Goal: Information Seeking & Learning: Learn about a topic

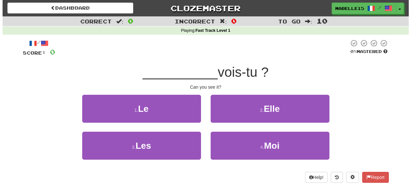
scroll to position [49, 0]
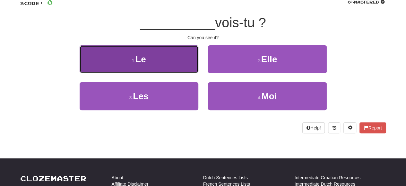
click at [153, 58] on button "1 . Le" at bounding box center [139, 59] width 119 height 28
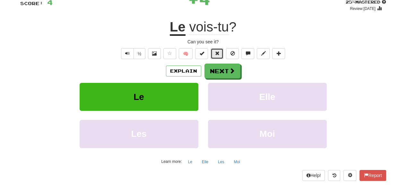
click at [221, 57] on button at bounding box center [217, 53] width 13 height 11
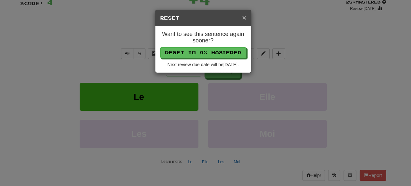
click at [243, 18] on span "×" at bounding box center [244, 17] width 4 height 7
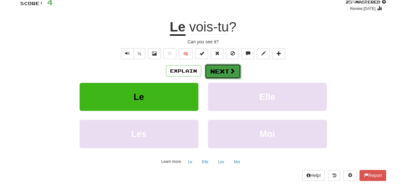
click at [222, 74] on button "Next" at bounding box center [223, 71] width 36 height 15
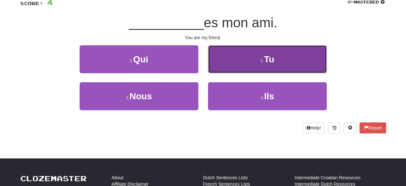
click at [240, 59] on button "2 . Tu" at bounding box center [267, 59] width 119 height 28
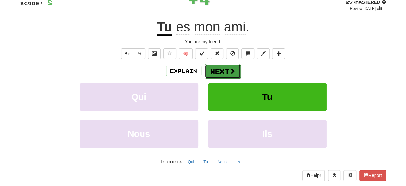
click at [228, 72] on button "Next" at bounding box center [223, 71] width 36 height 15
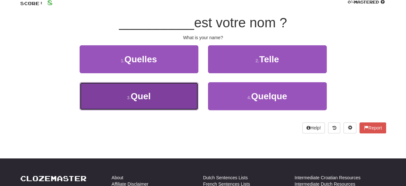
click at [168, 95] on button "3 . Quel" at bounding box center [139, 96] width 119 height 28
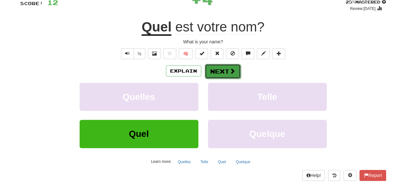
click at [230, 69] on span at bounding box center [233, 71] width 6 height 6
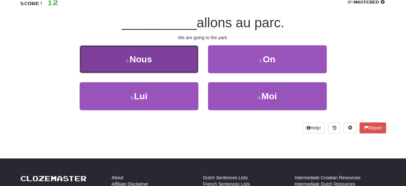
click at [159, 64] on button "1 . Nous" at bounding box center [139, 59] width 119 height 28
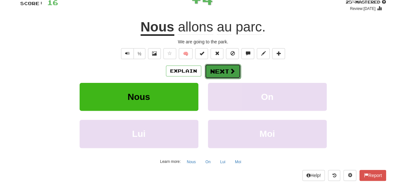
click at [227, 74] on button "Next" at bounding box center [223, 71] width 36 height 15
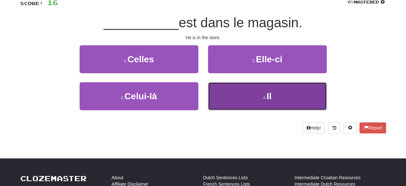
click at [258, 99] on button "4 . Il" at bounding box center [267, 96] width 119 height 28
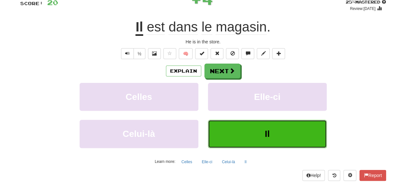
click at [268, 142] on button "Il" at bounding box center [267, 134] width 119 height 28
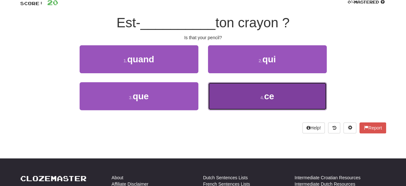
click at [274, 98] on span "ce" at bounding box center [269, 96] width 10 height 10
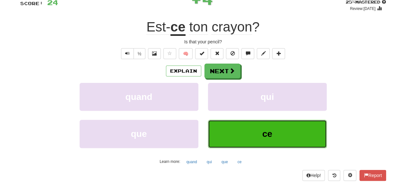
click at [273, 129] on button "ce" at bounding box center [267, 134] width 119 height 28
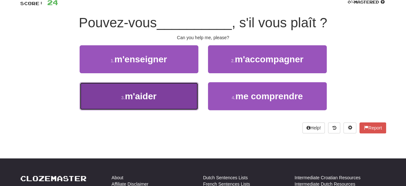
click at [156, 101] on button "3 . m'aider" at bounding box center [139, 96] width 119 height 28
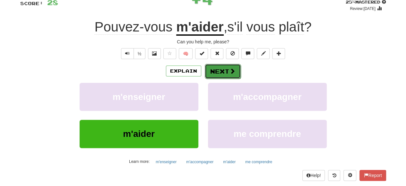
click at [232, 74] on span at bounding box center [233, 71] width 6 height 6
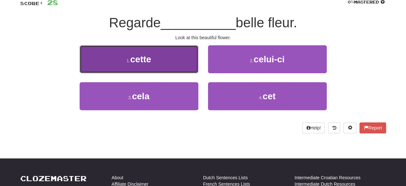
click at [157, 62] on button "1 . cette" at bounding box center [139, 59] width 119 height 28
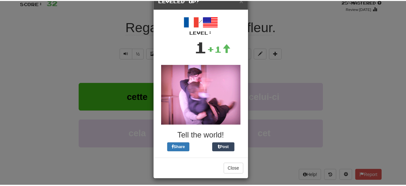
scroll to position [20, 0]
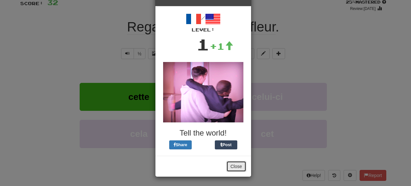
click at [230, 168] on button "Close" at bounding box center [236, 166] width 20 height 11
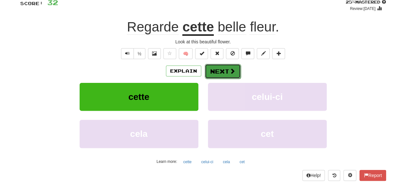
click at [226, 70] on button "Next" at bounding box center [223, 71] width 36 height 15
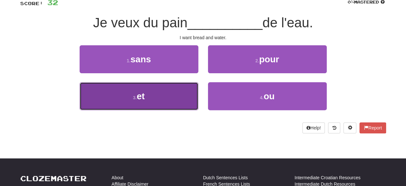
click at [170, 100] on button "3 . et" at bounding box center [139, 96] width 119 height 28
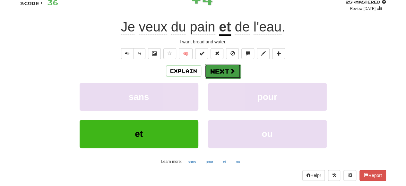
click at [225, 69] on button "Next" at bounding box center [223, 71] width 36 height 15
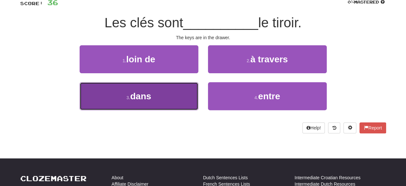
click at [171, 107] on button "3 . dans" at bounding box center [139, 96] width 119 height 28
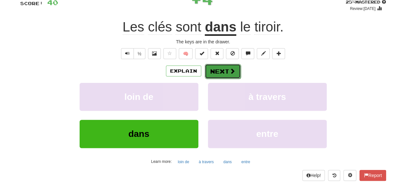
click at [218, 69] on button "Next" at bounding box center [223, 71] width 36 height 15
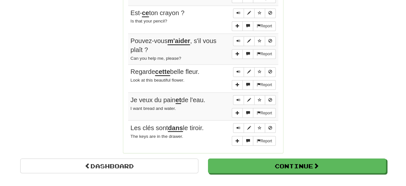
scroll to position [505, 0]
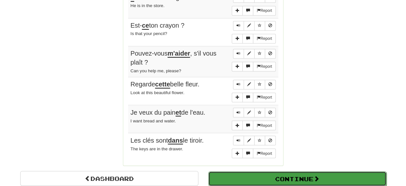
click at [346, 171] on button "Continue" at bounding box center [297, 178] width 178 height 15
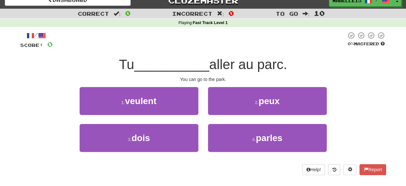
scroll to position [6, 0]
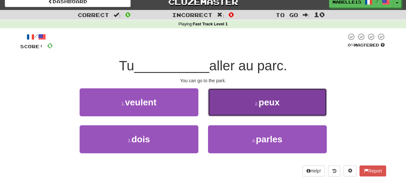
click at [257, 98] on button "2 . peux" at bounding box center [267, 102] width 119 height 28
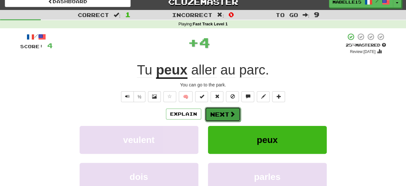
click at [222, 111] on button "Next" at bounding box center [223, 114] width 36 height 15
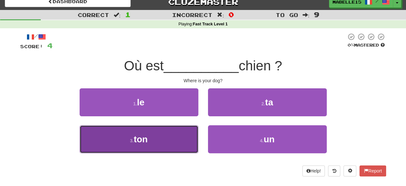
click at [175, 139] on button "3 . ton" at bounding box center [139, 139] width 119 height 28
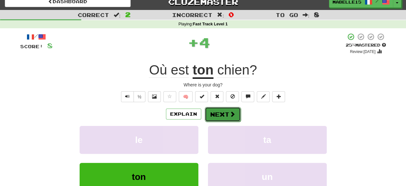
click at [215, 111] on button "Next" at bounding box center [223, 114] width 36 height 15
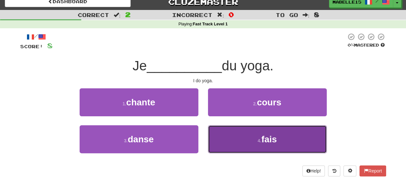
click at [242, 138] on button "4 . fais" at bounding box center [267, 139] width 119 height 28
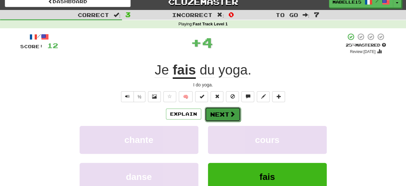
click at [234, 111] on span at bounding box center [233, 114] width 6 height 6
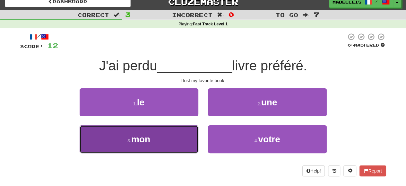
click at [173, 149] on button "3 . mon" at bounding box center [139, 139] width 119 height 28
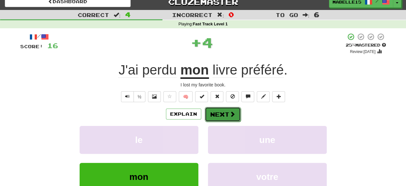
click at [219, 116] on button "Next" at bounding box center [223, 114] width 36 height 15
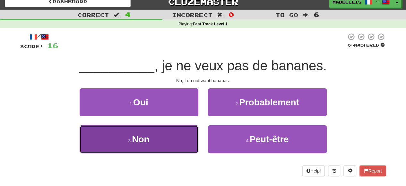
click at [191, 129] on button "3 . Non" at bounding box center [139, 139] width 119 height 28
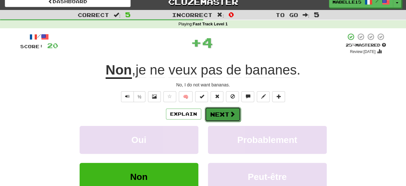
click at [217, 112] on button "Next" at bounding box center [223, 114] width 36 height 15
